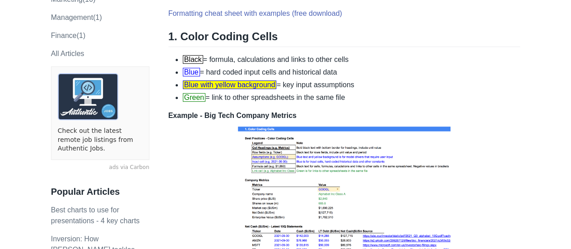
scroll to position [180, 0]
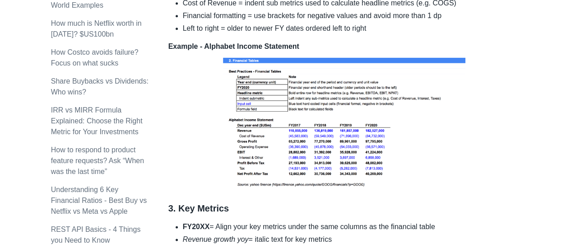
click at [0, 143] on body "Financial Model Formatting - 3 Core Best Practices Howie Mann Startup Strategy …" at bounding box center [285, 219] width 571 height 1430
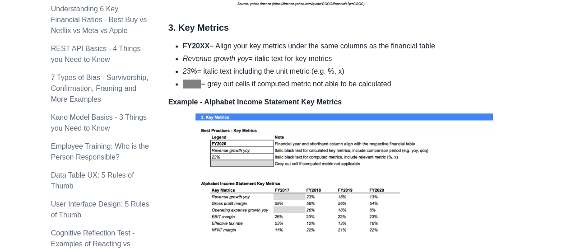
click at [0, 143] on body "Financial Model Formatting - 3 Core Best Practices Howie Mann Startup Strategy …" at bounding box center [285, 38] width 571 height 1430
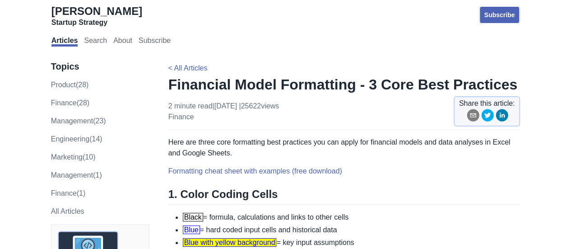
scroll to position [0, 0]
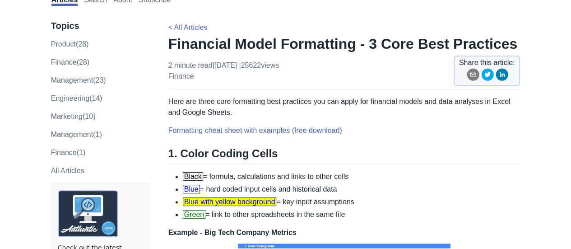
scroll to position [90, 0]
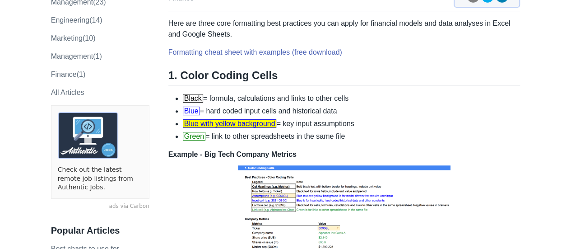
scroll to position [135, 0]
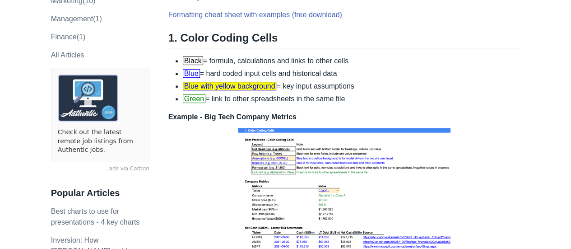
scroll to position [180, 0]
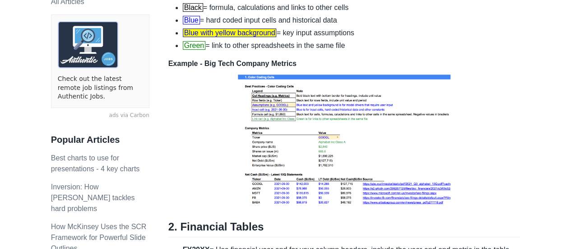
scroll to position [226, 0]
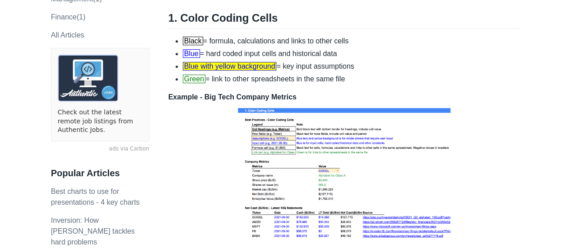
drag, startPoint x: 0, startPoint y: 93, endPoint x: 94, endPoint y: 3, distance: 129.9
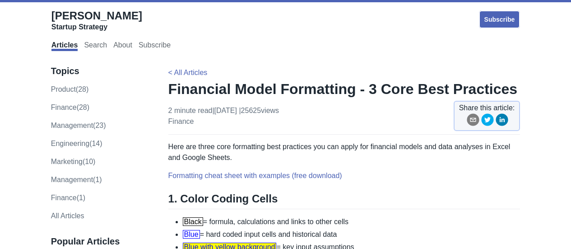
scroll to position [180, 0]
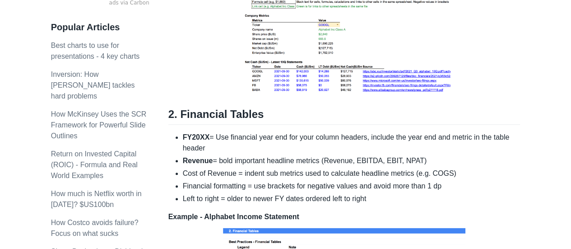
scroll to position [361, 0]
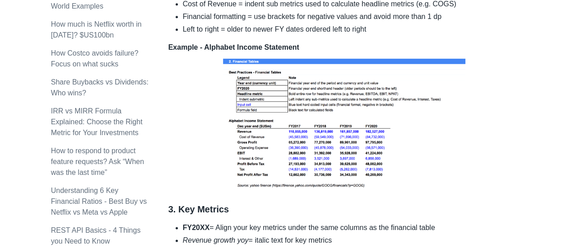
scroll to position [496, 0]
